Goal: Task Accomplishment & Management: Use online tool/utility

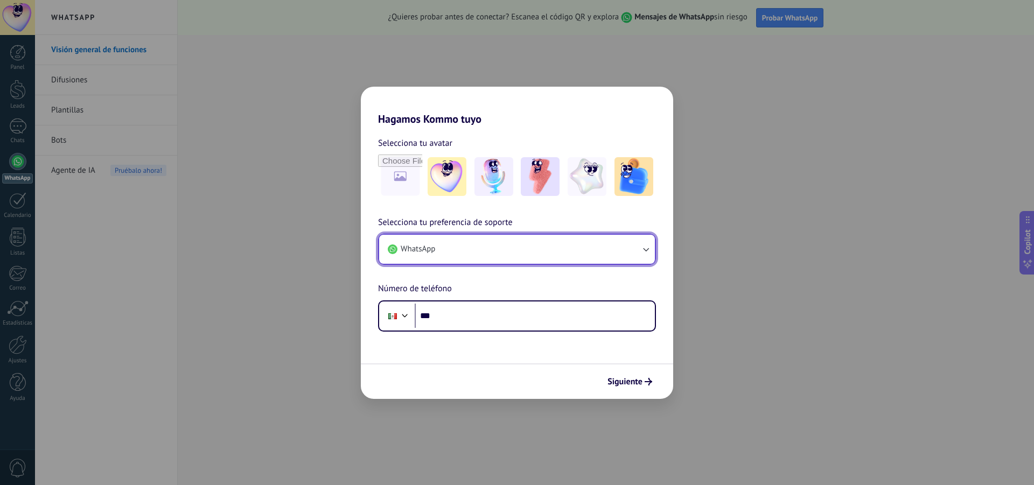
click at [602, 243] on button "WhatsApp" at bounding box center [517, 249] width 276 height 29
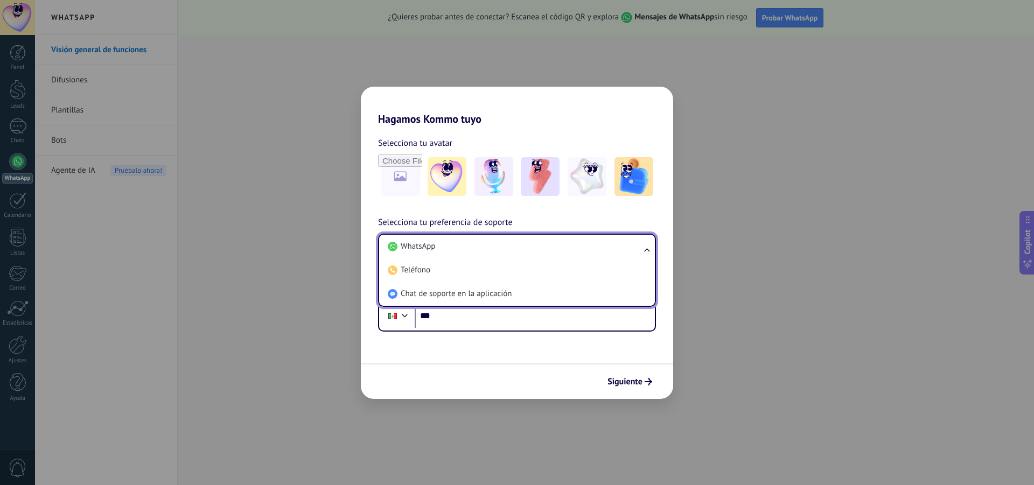
click at [301, 290] on div "Hagamos Kommo tuyo Selecciona tu avatar Selecciona tu preferencia de soporte Wh…" at bounding box center [517, 242] width 1034 height 485
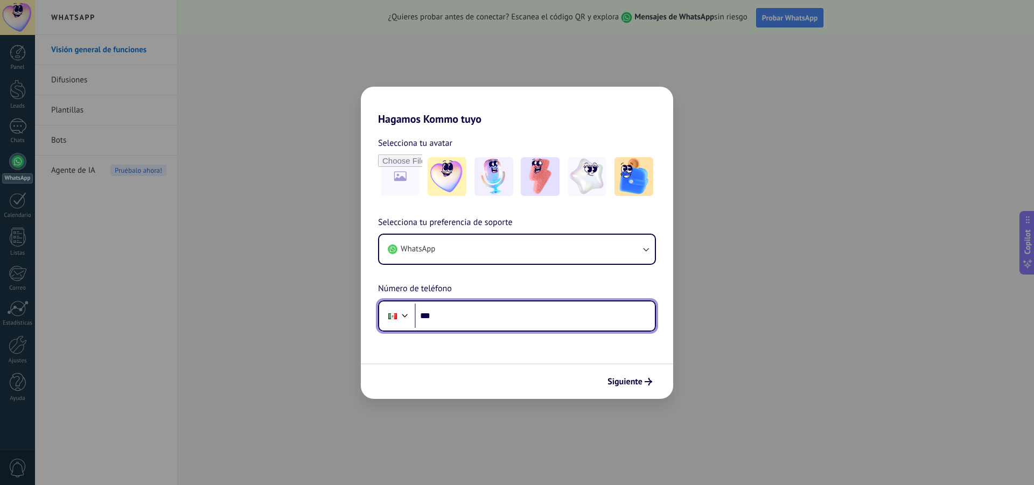
click at [463, 317] on input "***" at bounding box center [535, 316] width 240 height 25
type input "**********"
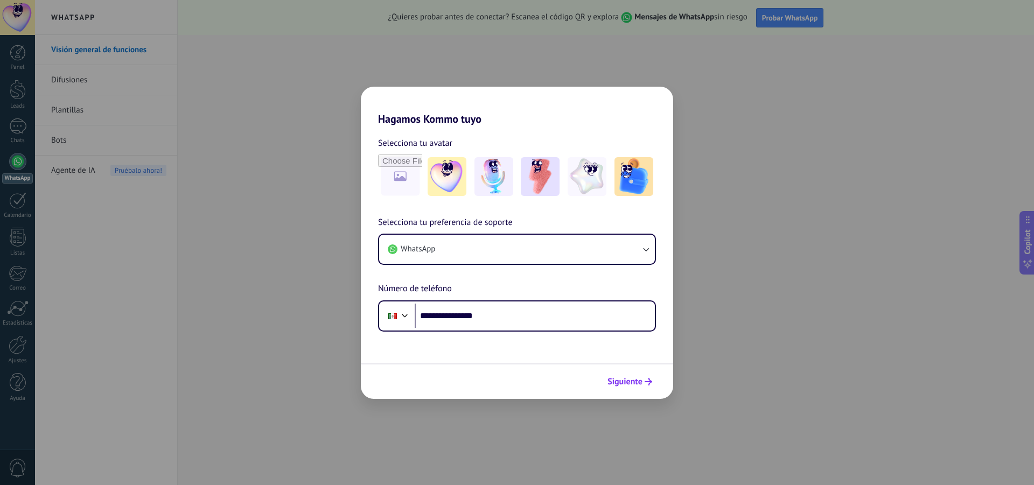
click at [631, 386] on span "Siguiente" at bounding box center [625, 382] width 35 height 8
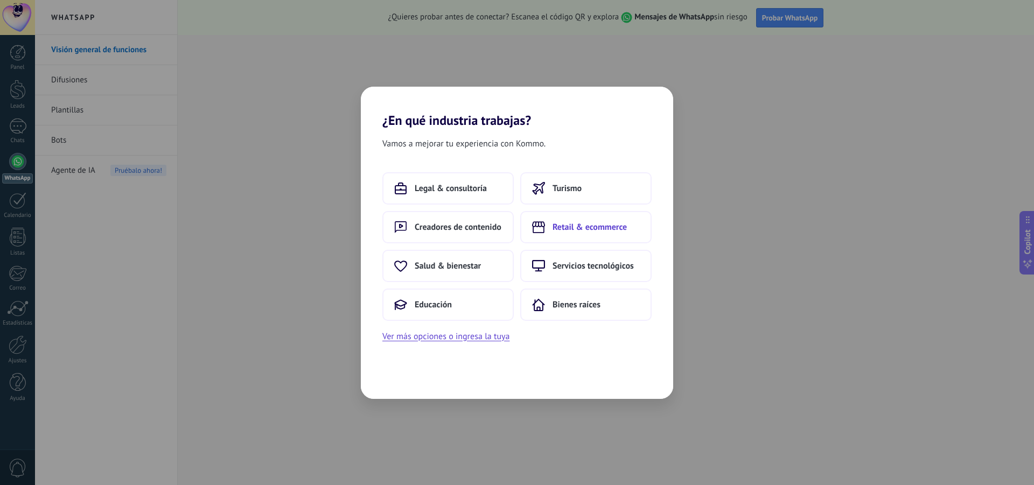
click at [562, 232] on span "Retail & ecommerce" at bounding box center [590, 227] width 74 height 11
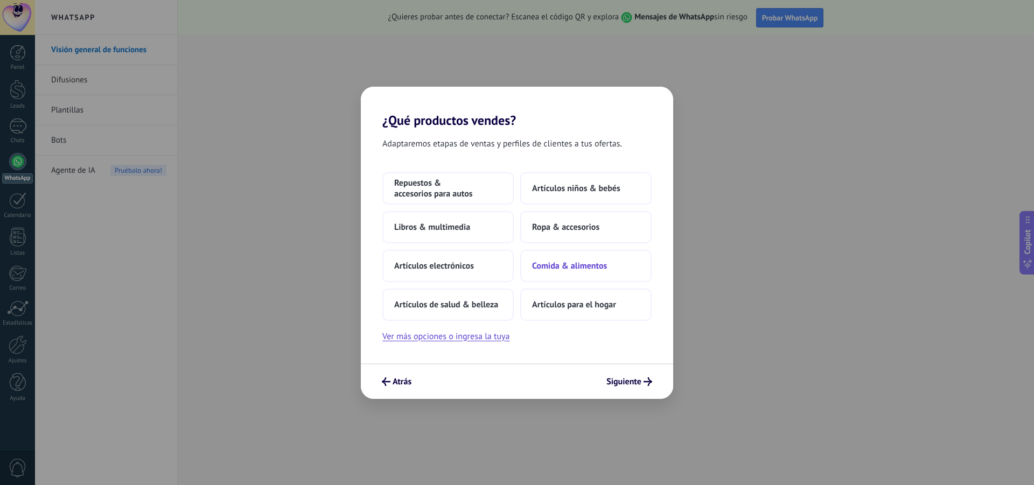
click at [573, 271] on span "Comida & alimentos" at bounding box center [569, 266] width 75 height 11
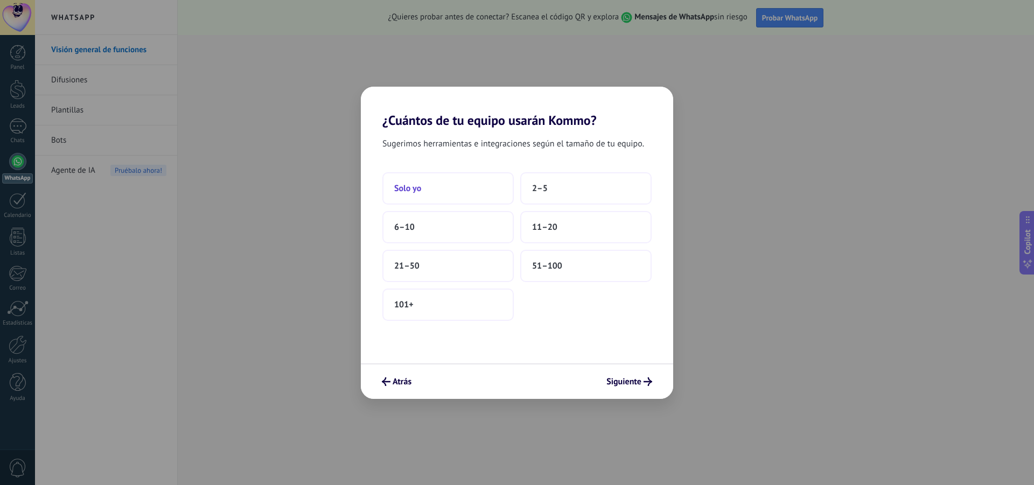
click at [474, 190] on button "Solo yo" at bounding box center [447, 188] width 131 height 32
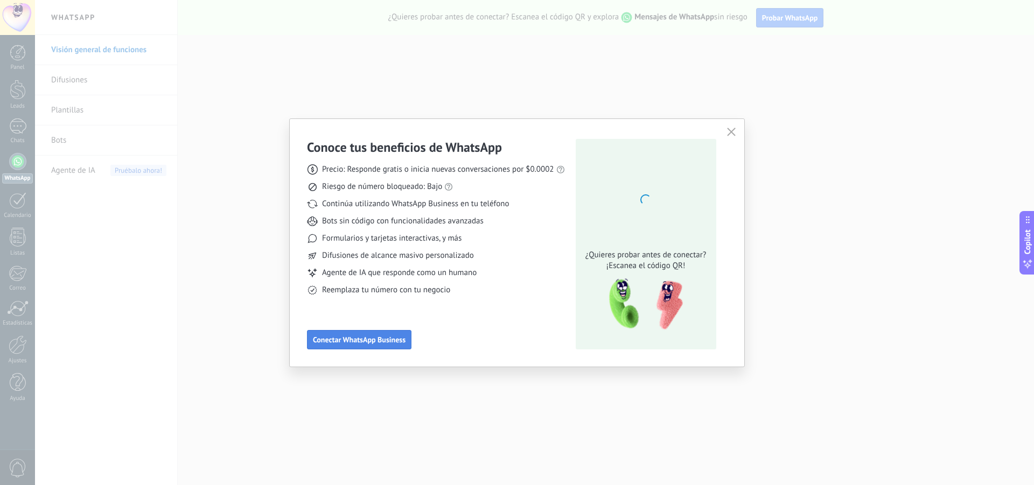
click at [384, 341] on span "Conectar WhatsApp Business" at bounding box center [359, 340] width 93 height 8
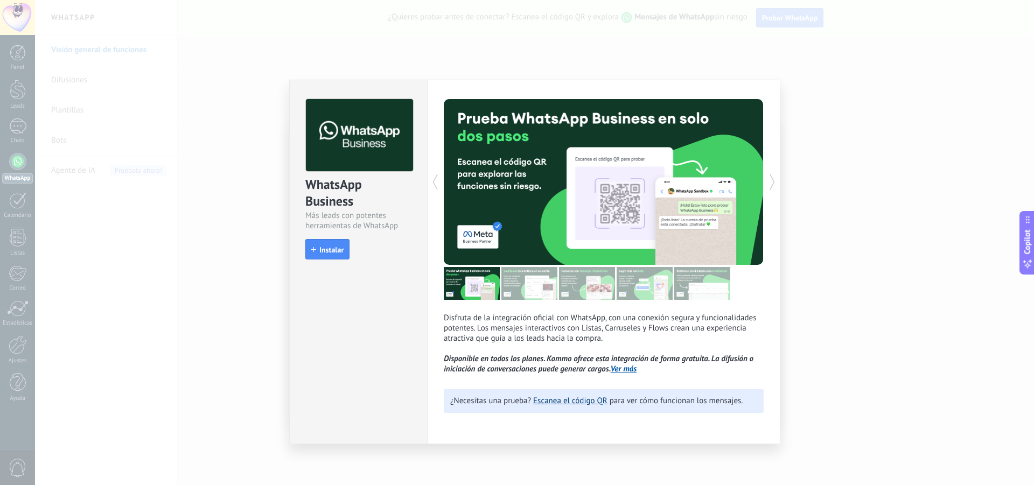
click at [583, 402] on link "Escanea el código QR" at bounding box center [570, 401] width 74 height 10
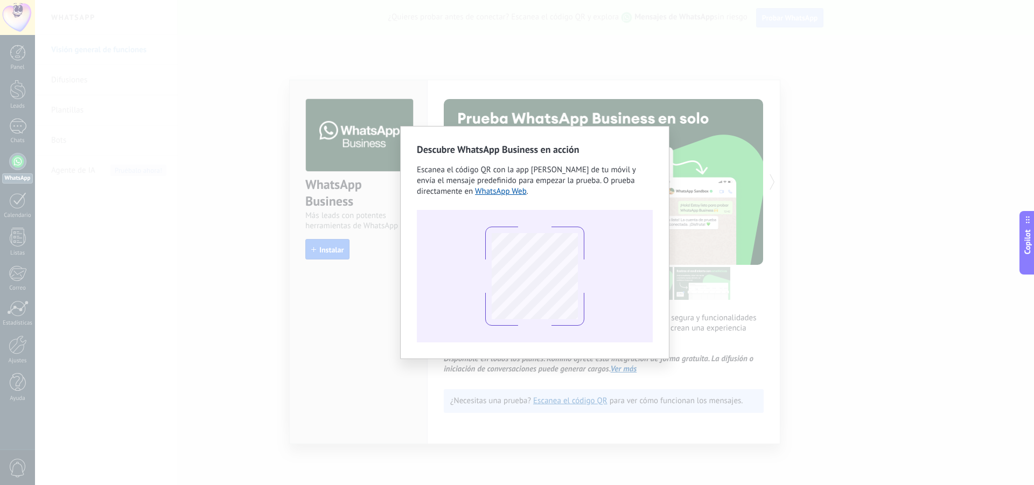
click at [402, 342] on div "Descubre WhatsApp Business en acción Escanea el código QR con la app [PERSON_NA…" at bounding box center [534, 242] width 269 height 233
drag, startPoint x: 392, startPoint y: 315, endPoint x: 516, endPoint y: 263, distance: 134.7
click at [393, 313] on div "Descubre WhatsApp Business en acción Escanea el código QR con la app [PERSON_NA…" at bounding box center [534, 242] width 999 height 485
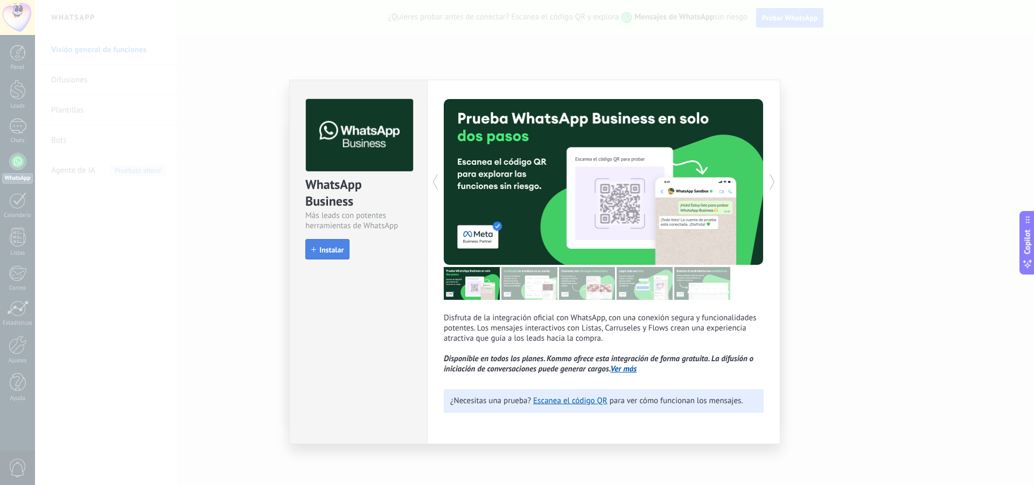
click at [319, 259] on button "Instalar" at bounding box center [327, 249] width 44 height 20
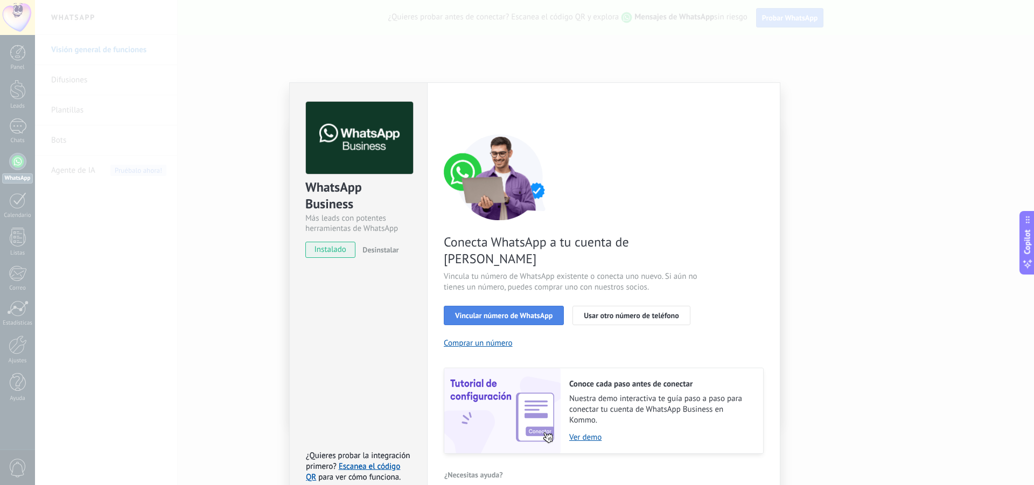
click at [482, 312] on span "Vincular número de WhatsApp" at bounding box center [503, 316] width 97 height 8
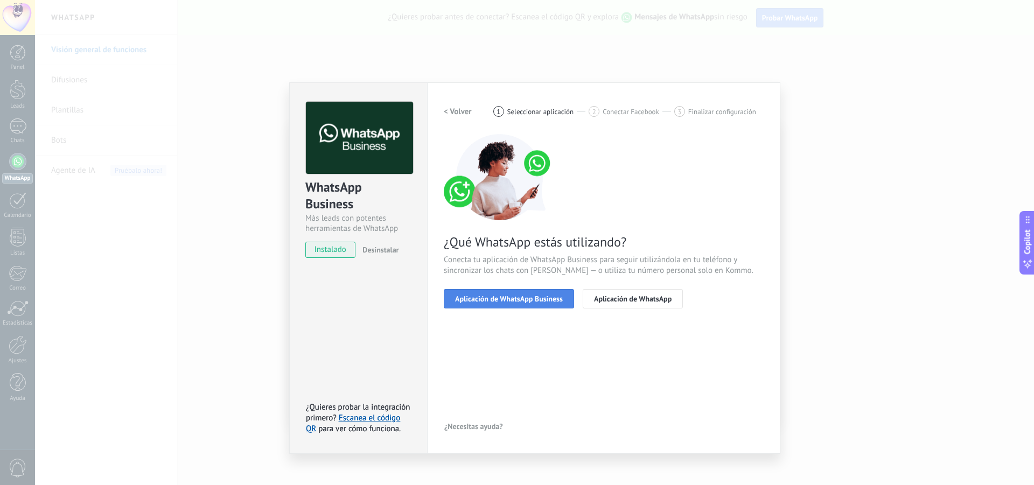
click at [509, 304] on button "Aplicación de WhatsApp Business" at bounding box center [509, 298] width 130 height 19
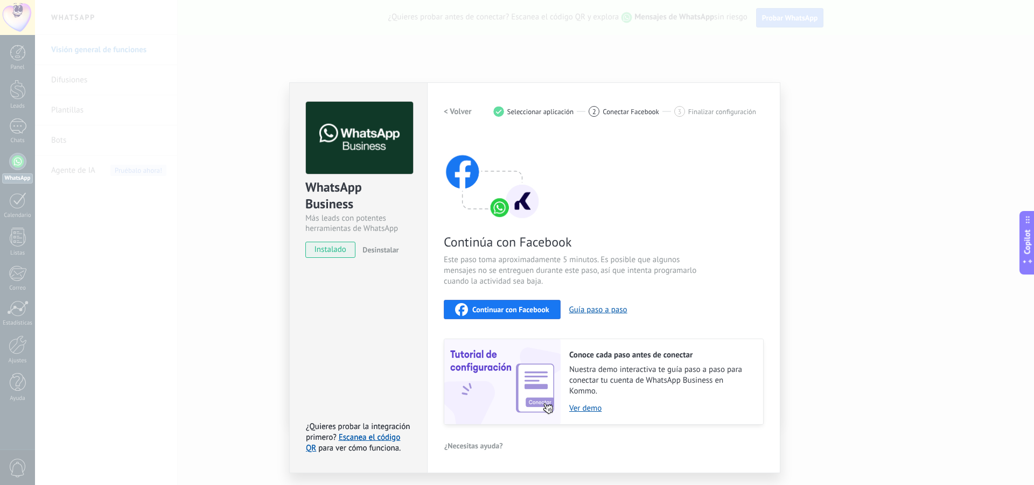
click at [507, 311] on span "Continuar con Facebook" at bounding box center [510, 310] width 77 height 8
drag, startPoint x: 929, startPoint y: 147, endPoint x: 924, endPoint y: 150, distance: 5.5
click at [929, 148] on div "WhatsApp Business Más leads con potentes herramientas de WhatsApp instalado Des…" at bounding box center [534, 242] width 999 height 485
